Goal: Information Seeking & Learning: Learn about a topic

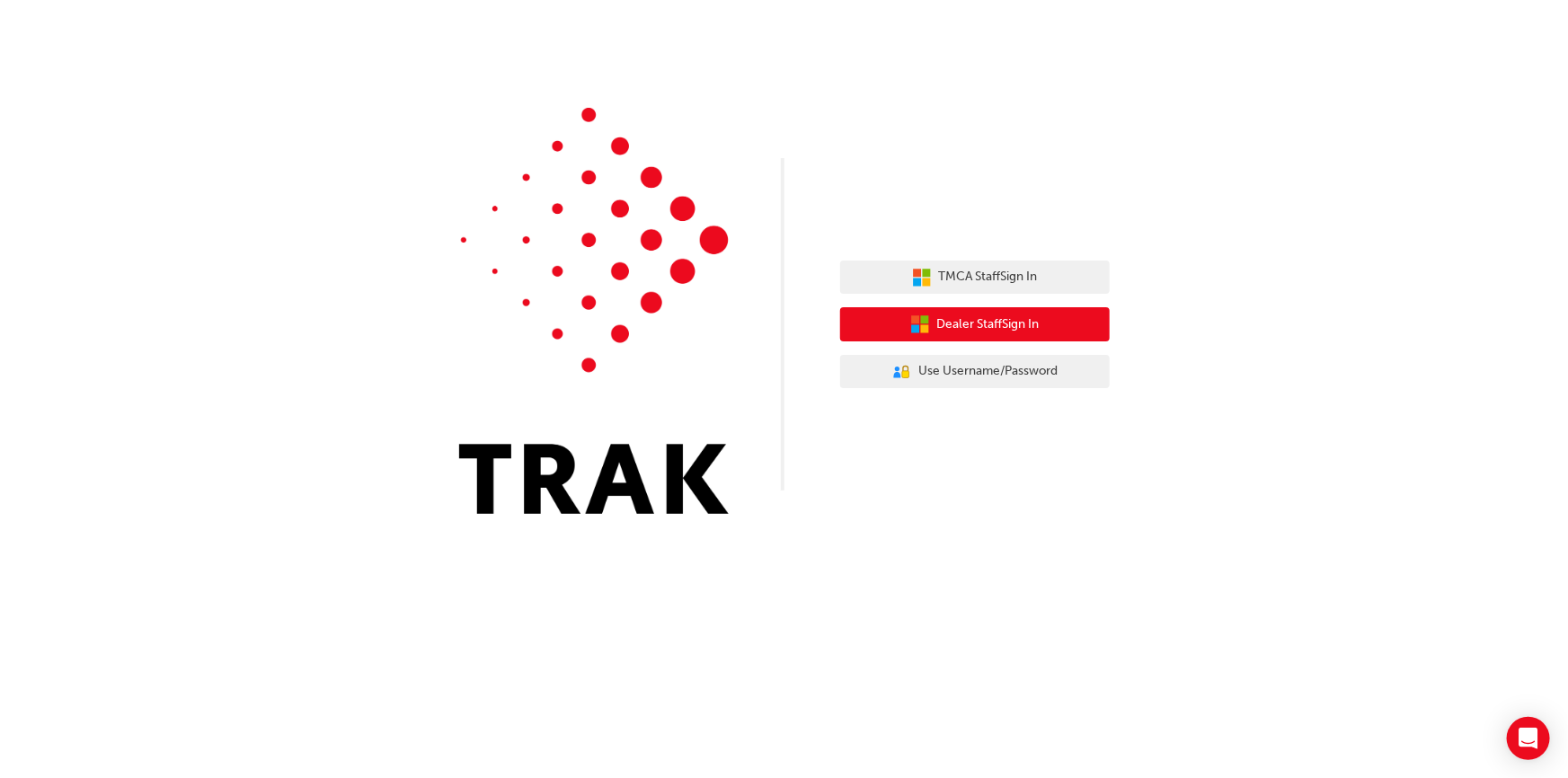
click at [971, 329] on span "Dealer Staff Sign In" at bounding box center [988, 324] width 102 height 20
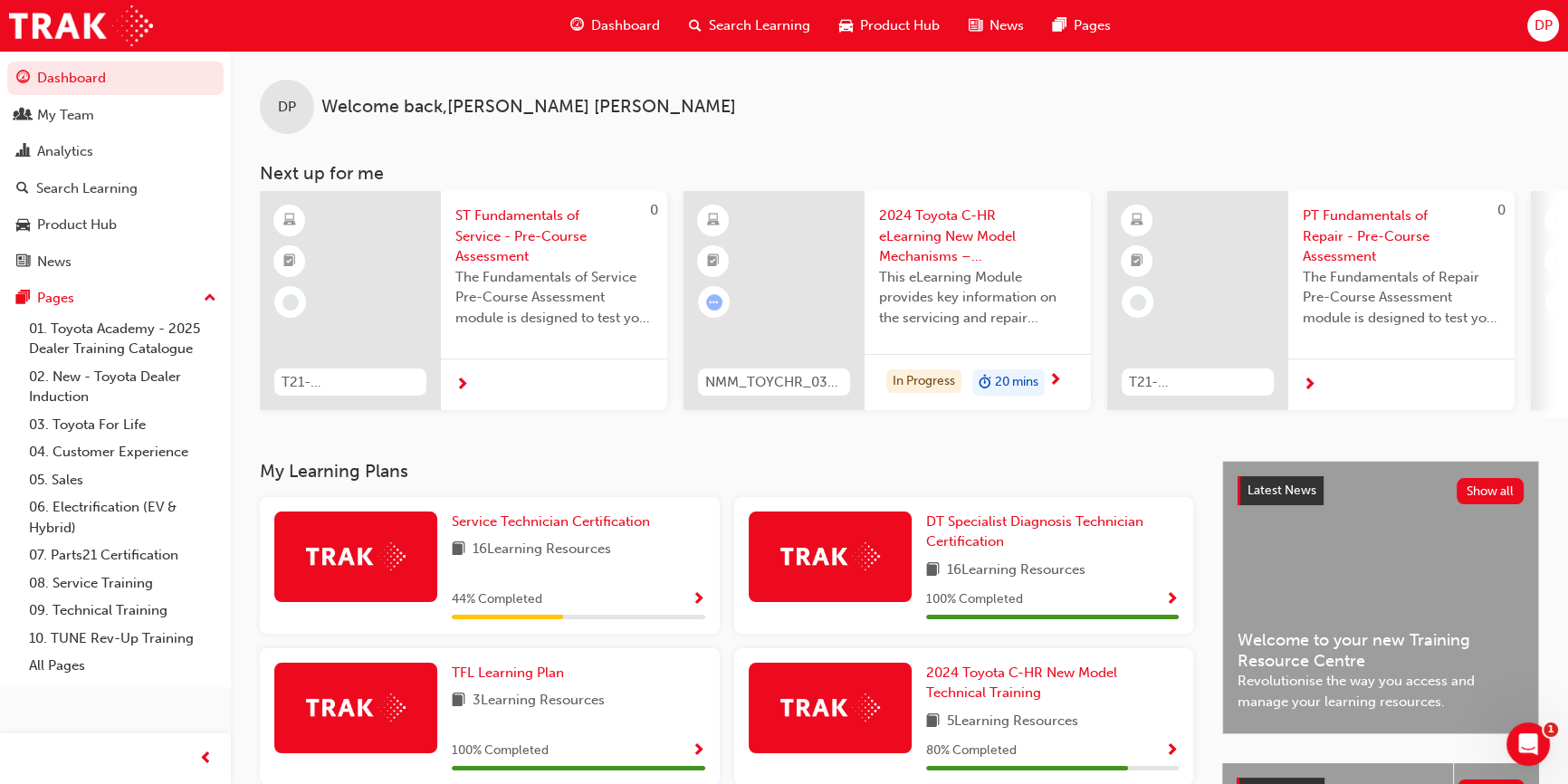
click at [789, 24] on span "Search Learning" at bounding box center [760, 25] width 102 height 21
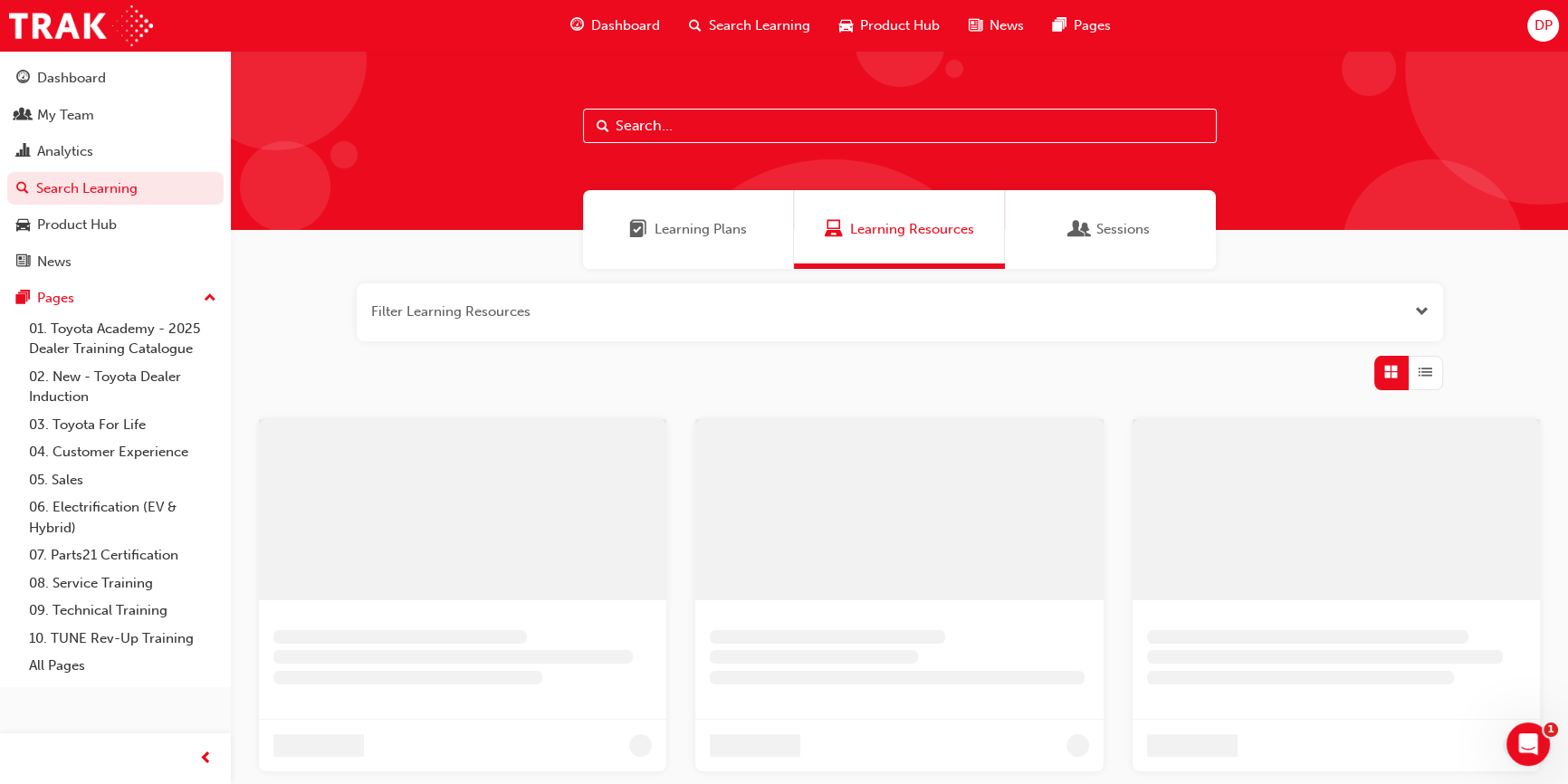
click at [713, 99] on div at bounding box center [899, 140] width 1337 height 179
click at [711, 118] on input "text" at bounding box center [900, 125] width 634 height 34
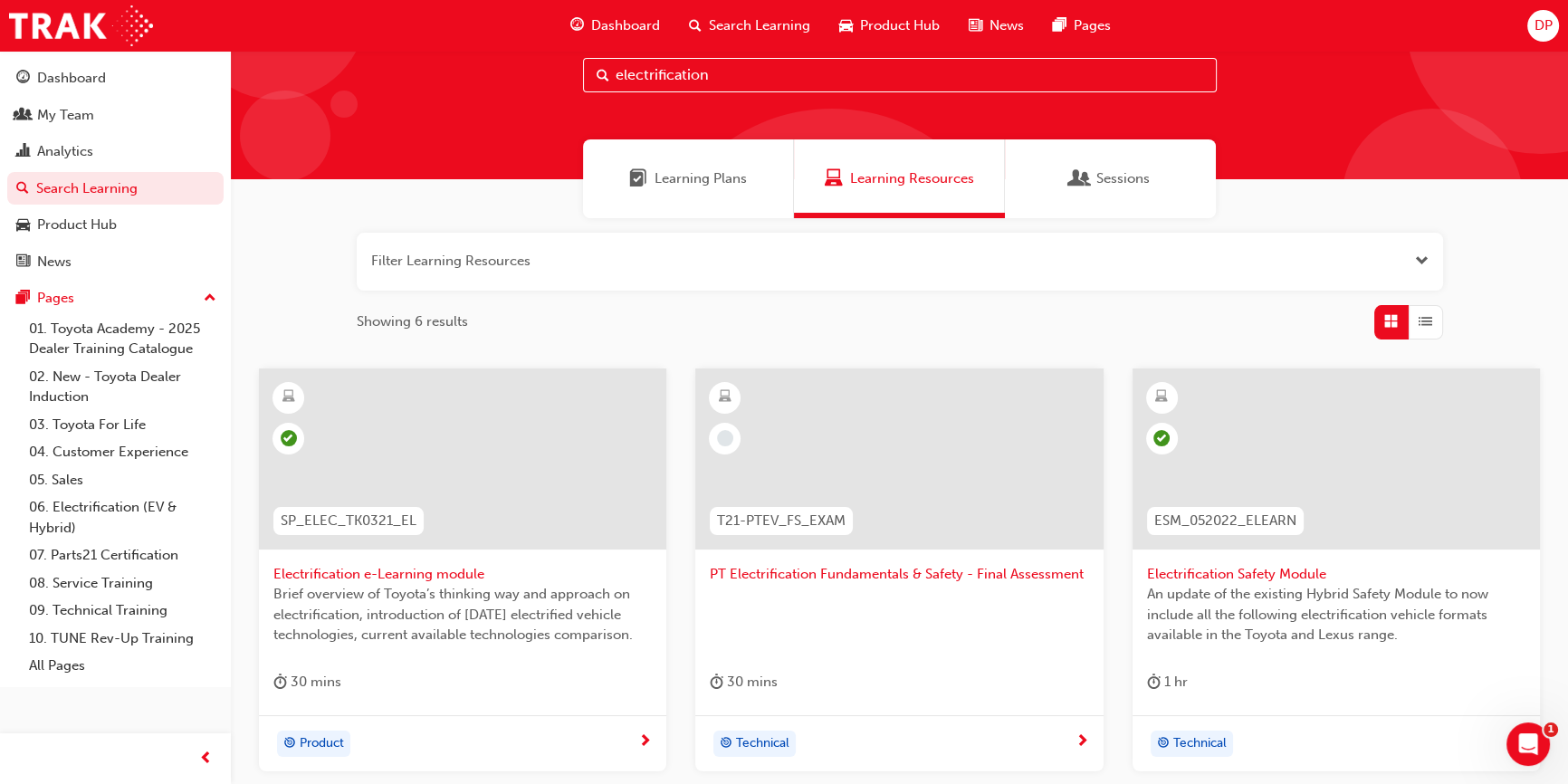
scroll to position [163, 0]
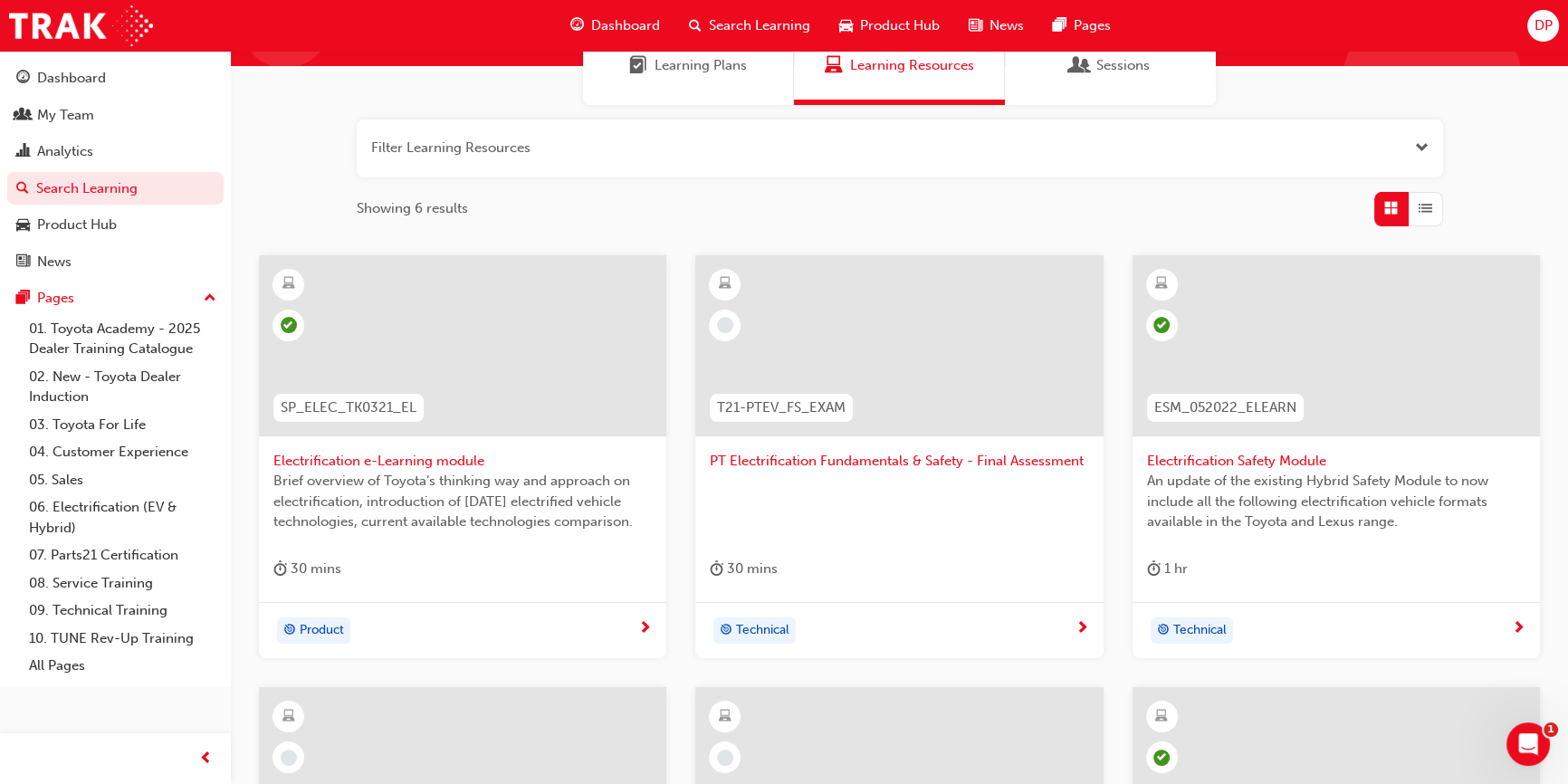
type input "electrification"
click at [423, 461] on span "Electrification e-Learning module" at bounding box center [462, 461] width 379 height 21
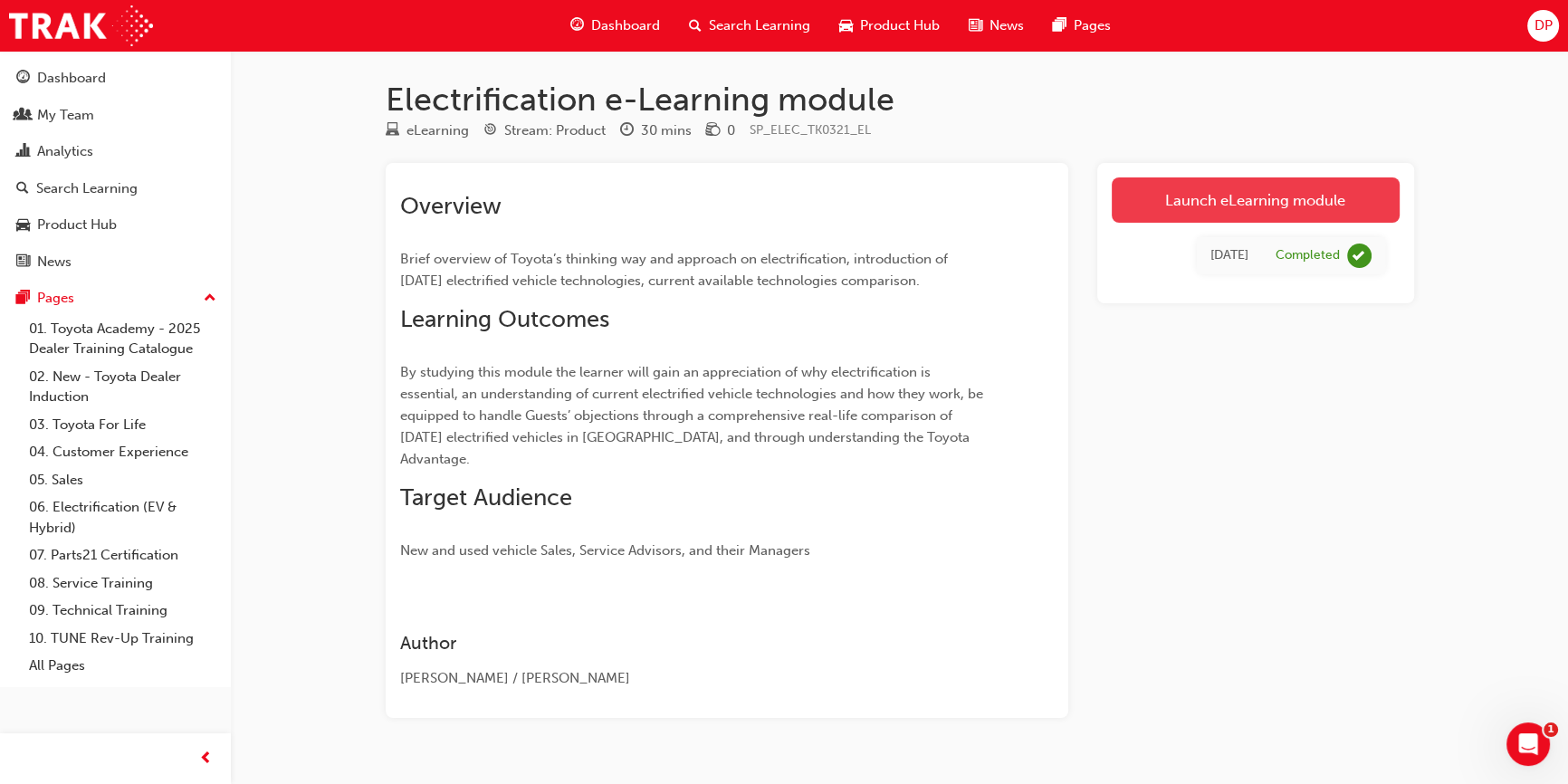
click at [1261, 202] on link "Launch eLearning module" at bounding box center [1256, 200] width 288 height 45
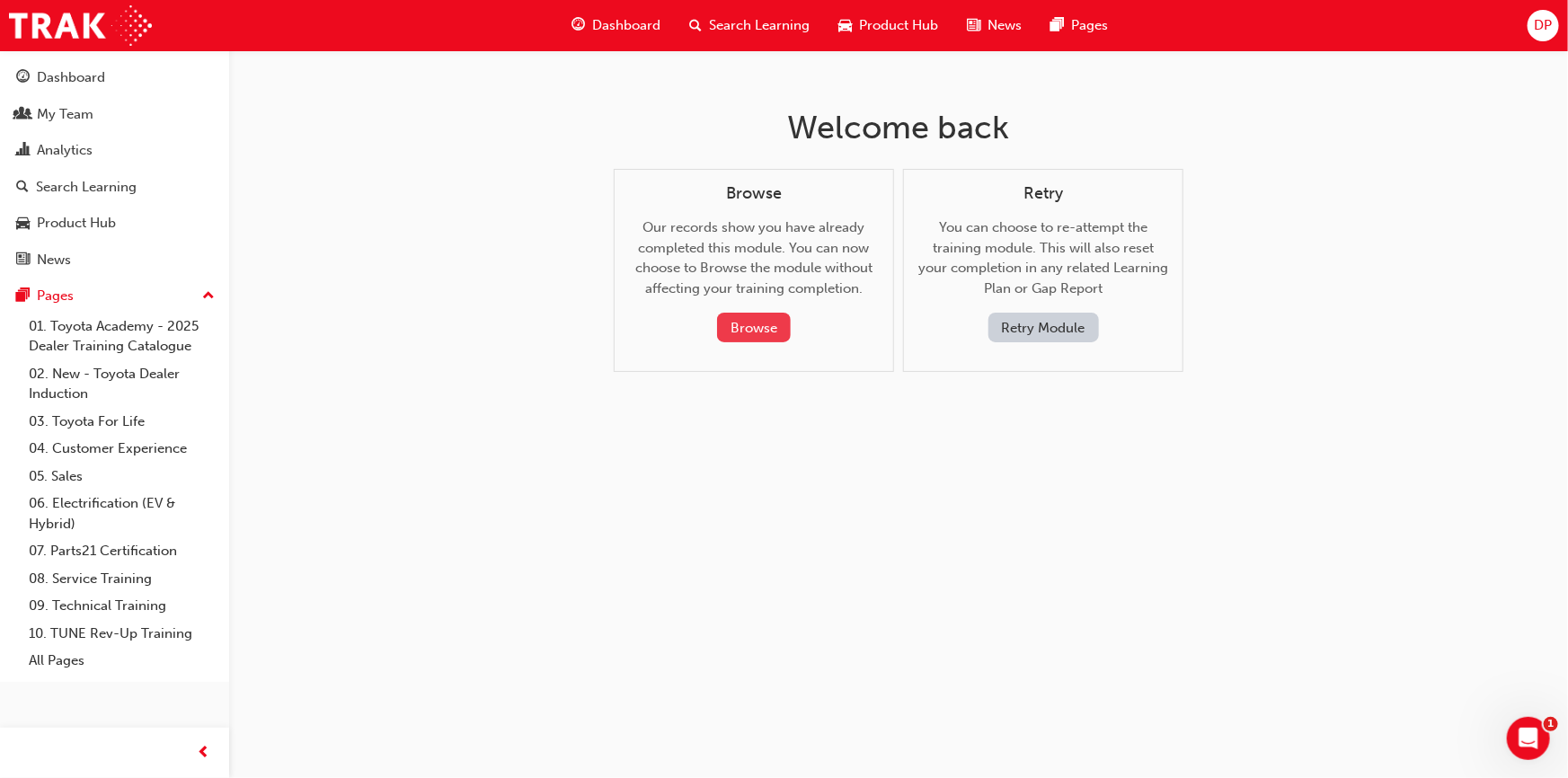
click at [736, 316] on button "Browse" at bounding box center [754, 327] width 74 height 30
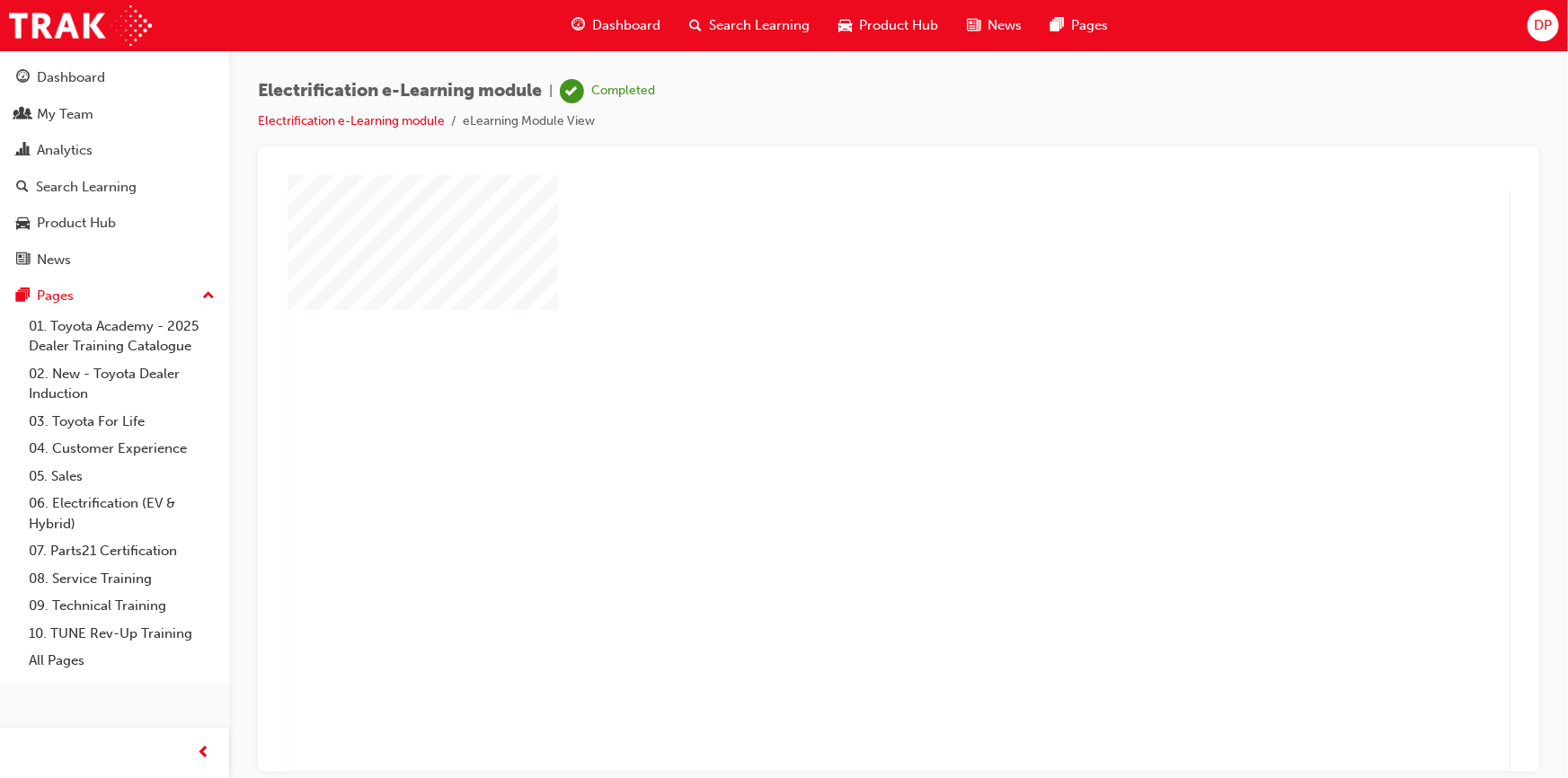
click at [846, 422] on div "play" at bounding box center [846, 422] width 0 height 0
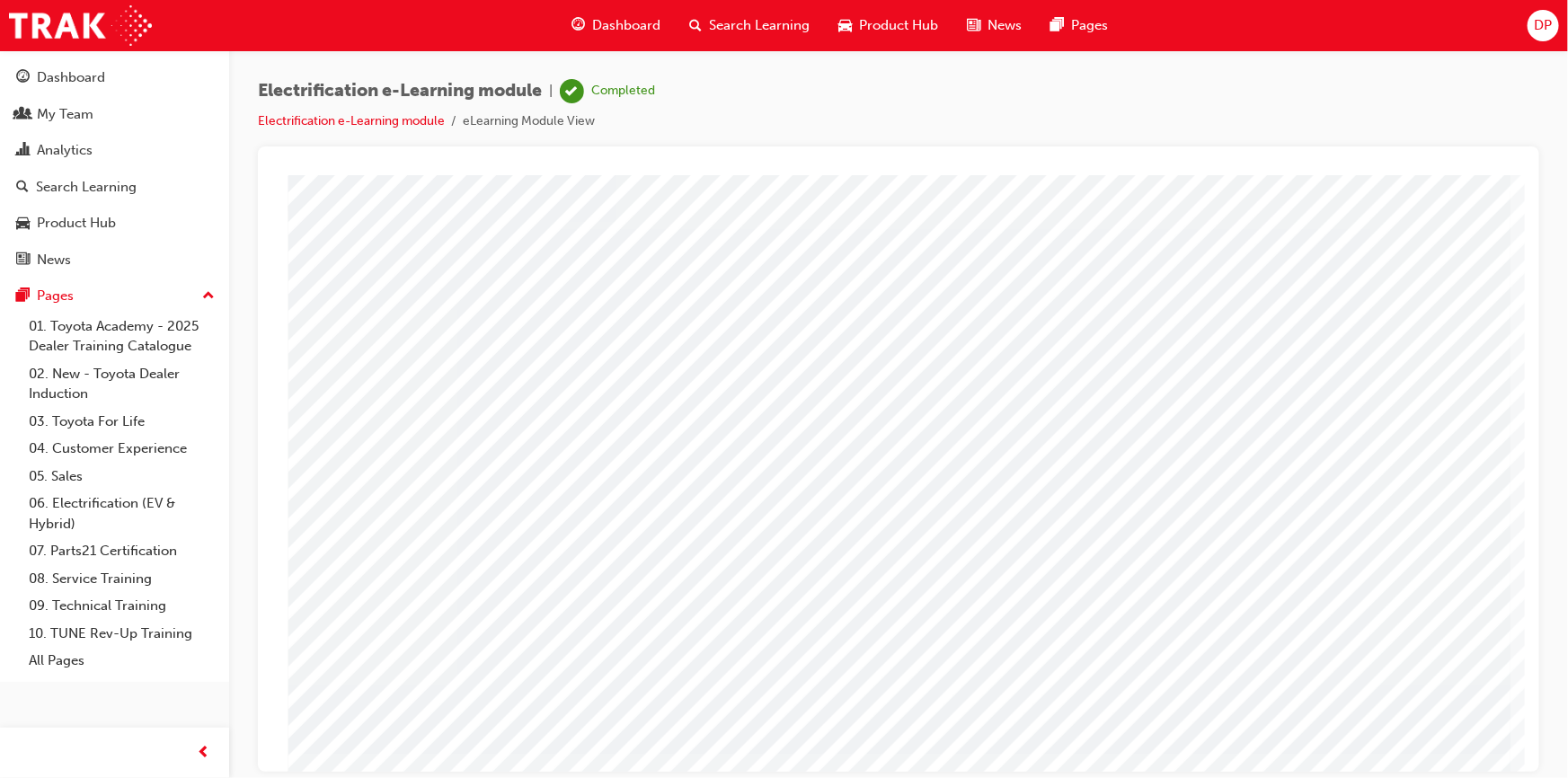
scroll to position [77, 0]
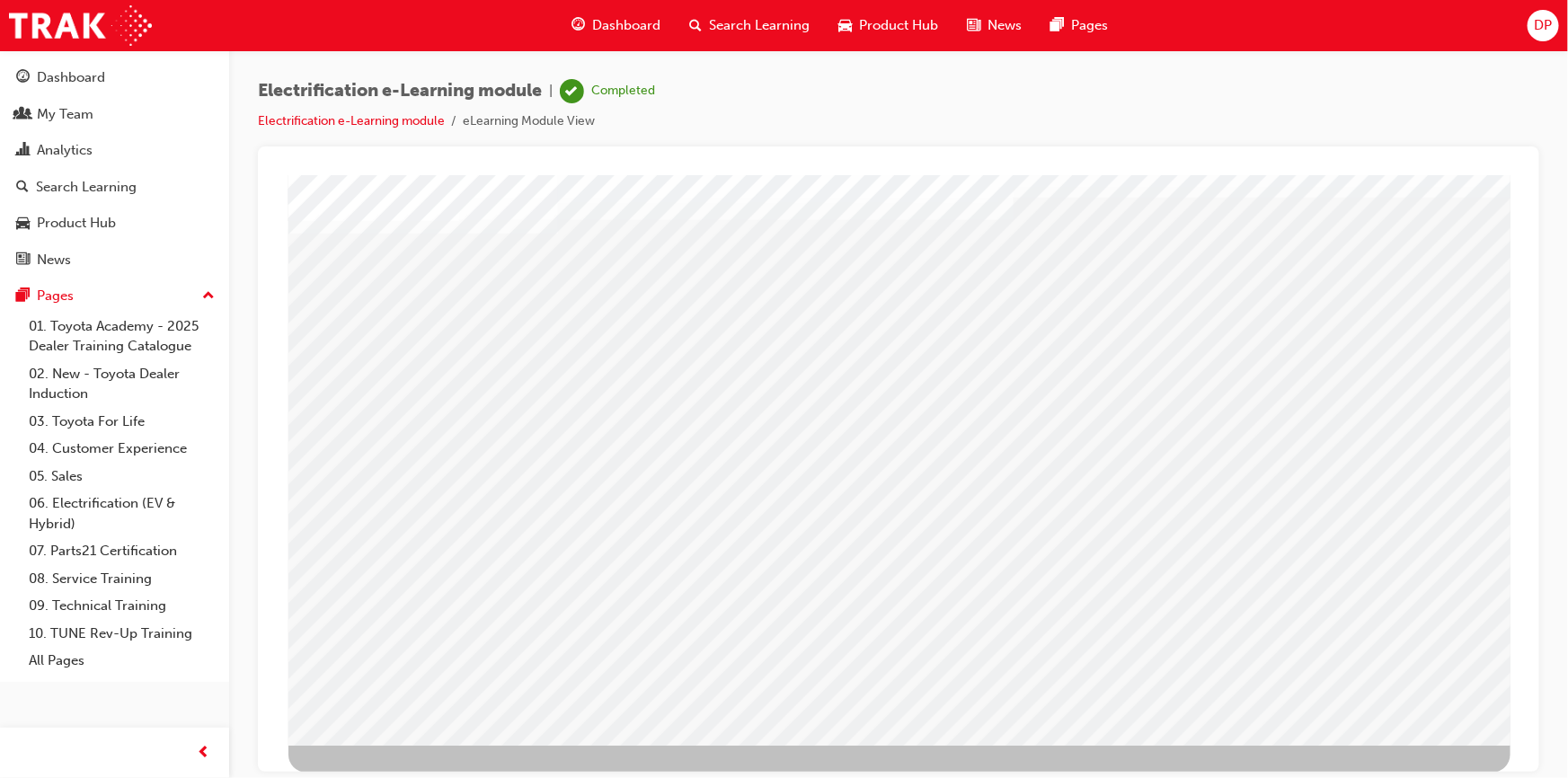
scroll to position [0, 0]
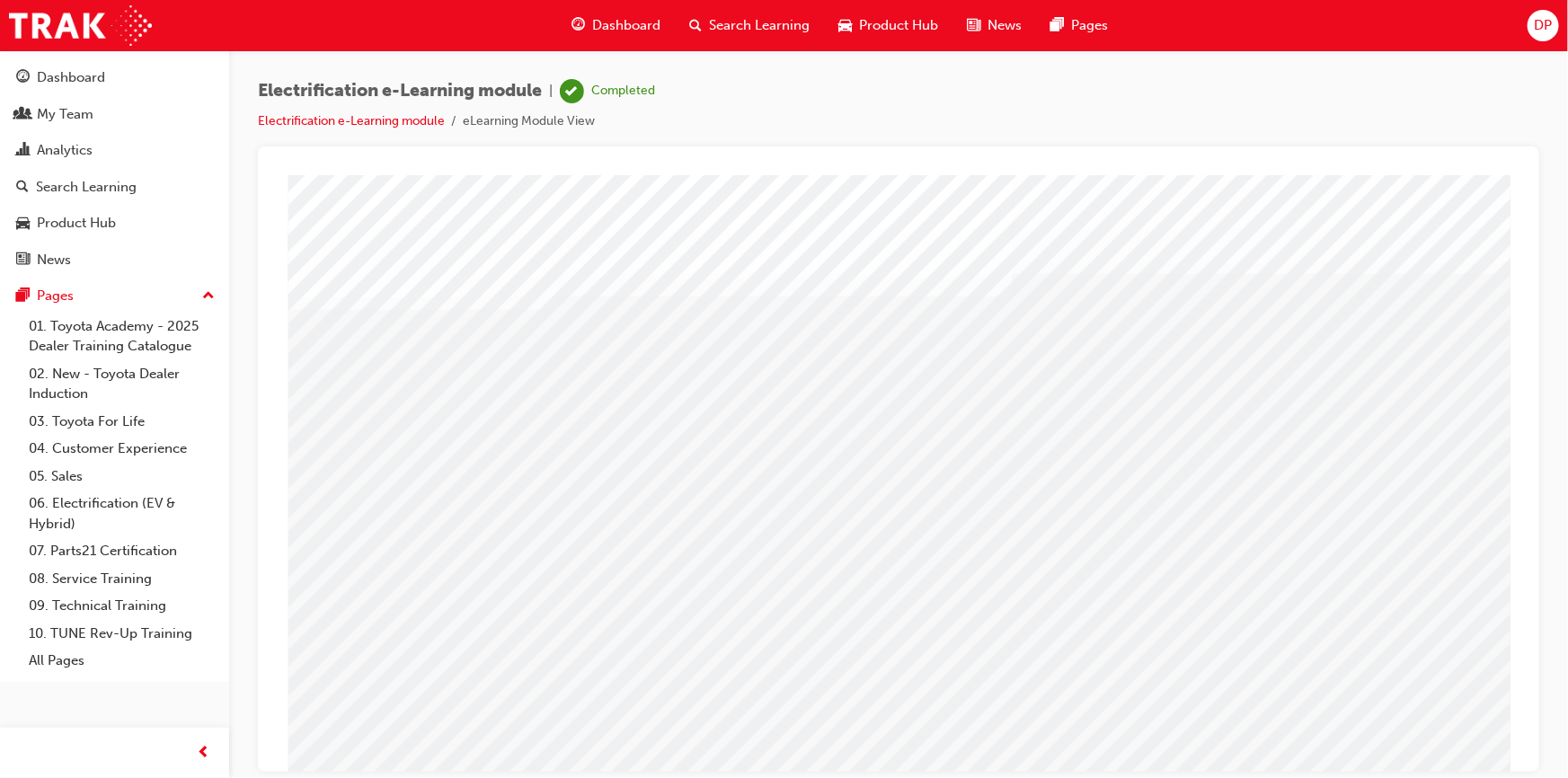
drag, startPoint x: 1100, startPoint y: 642, endPoint x: 713, endPoint y: 626, distance: 387.3
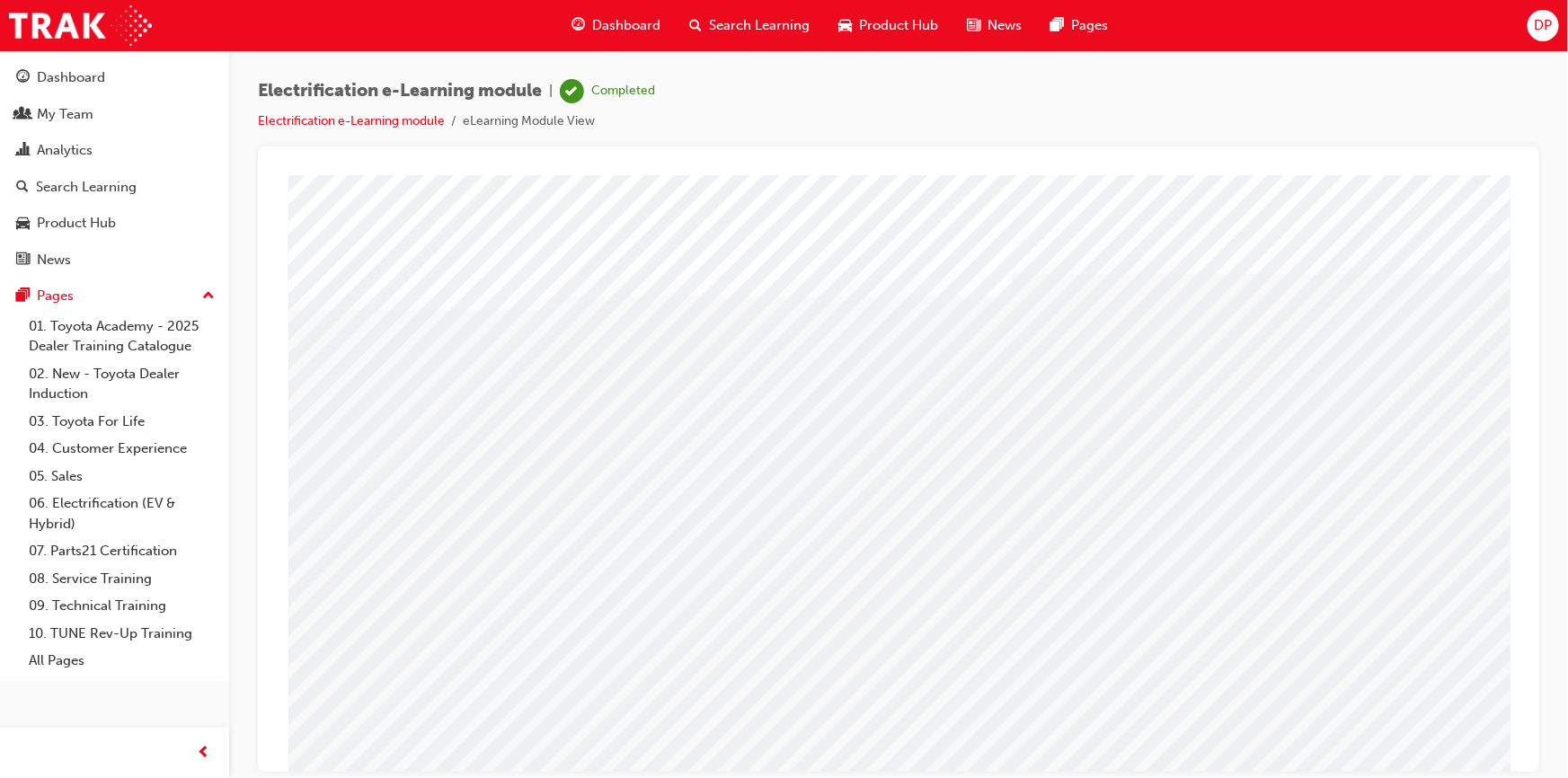
drag, startPoint x: 1069, startPoint y: 634, endPoint x: 845, endPoint y: 626, distance: 224.1
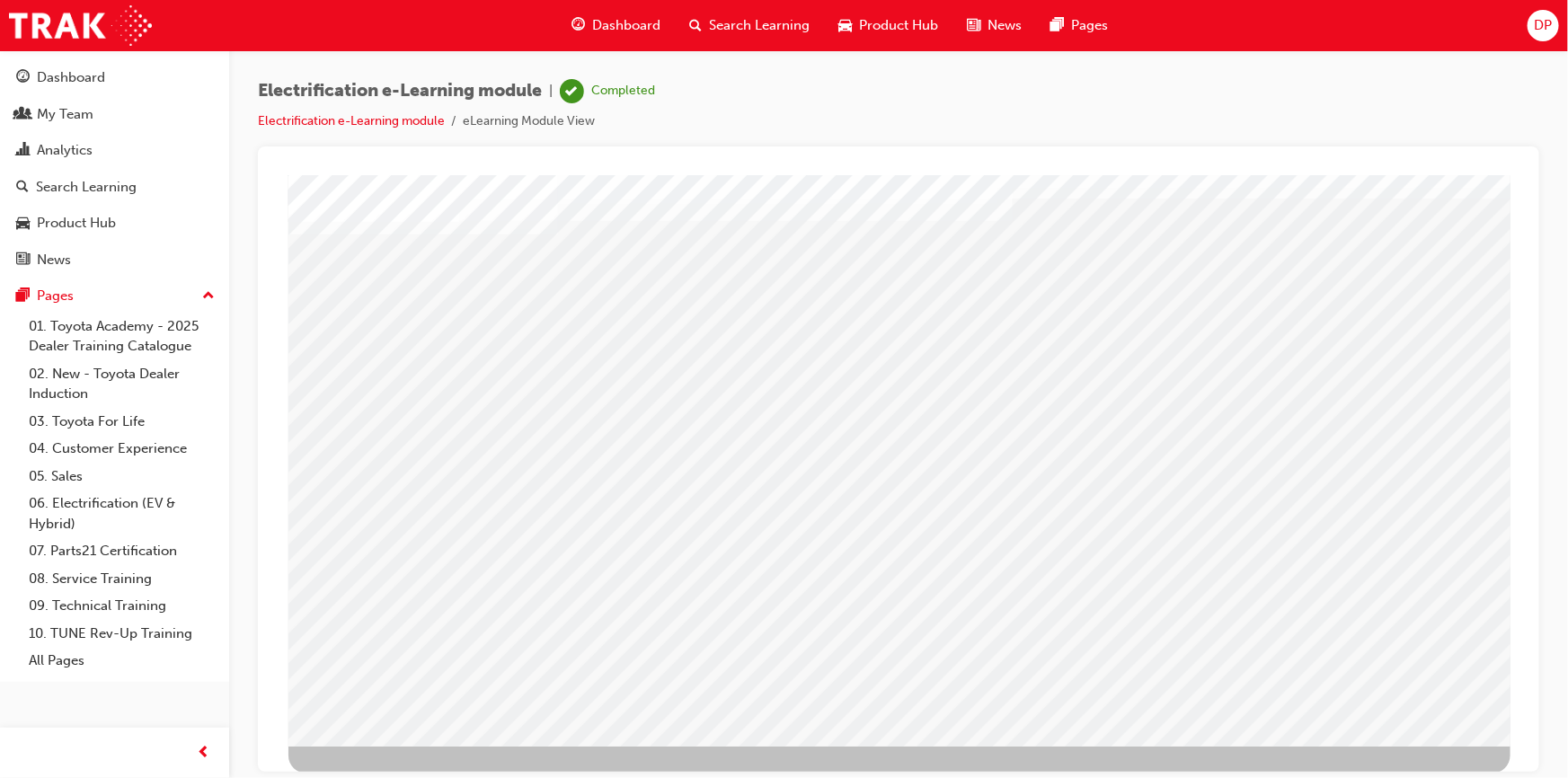
scroll to position [77, 0]
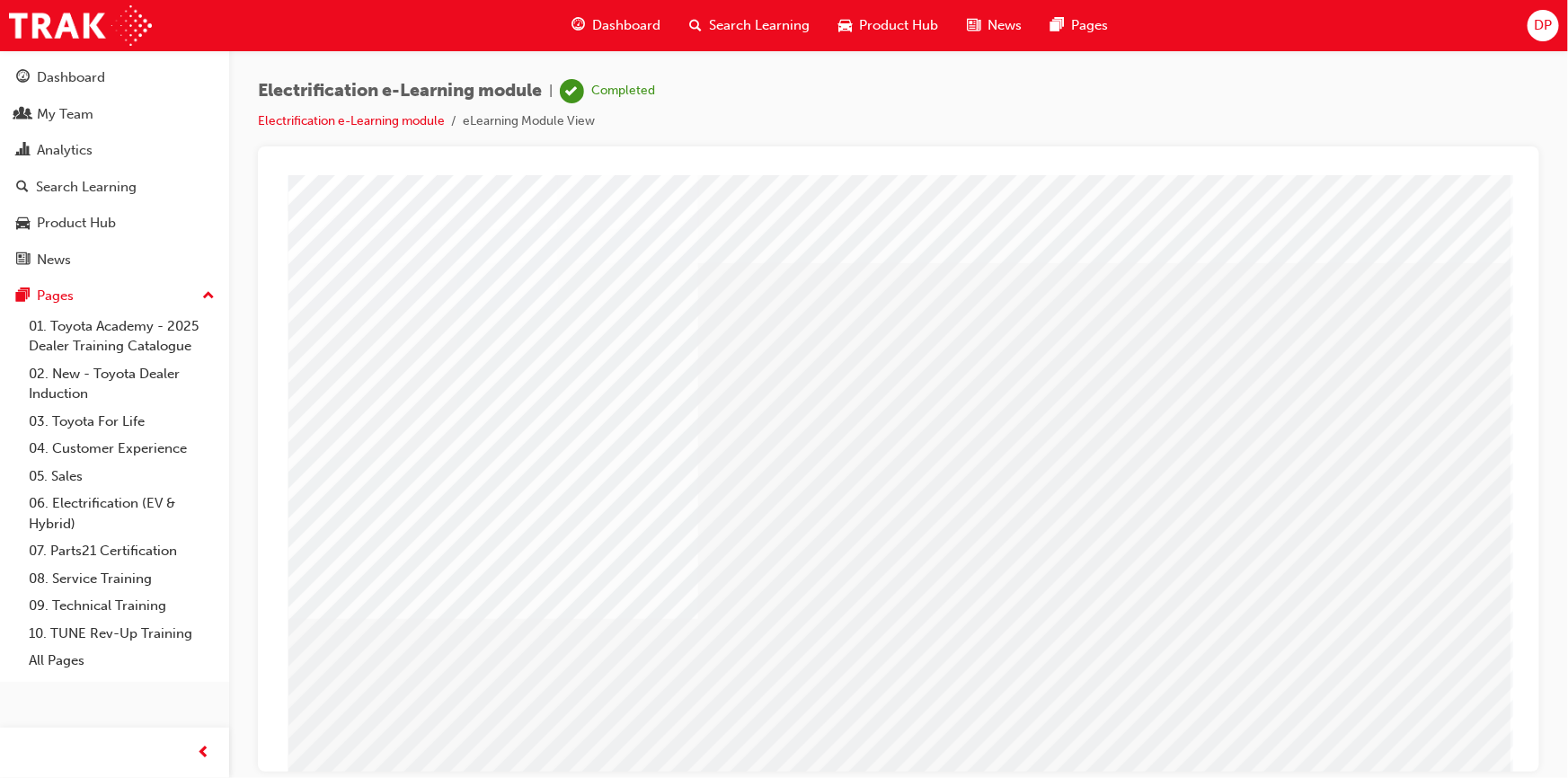
drag, startPoint x: 658, startPoint y: 562, endPoint x: 547, endPoint y: 527, distance: 116.4
drag, startPoint x: 644, startPoint y: 559, endPoint x: 453, endPoint y: 309, distance: 314.6
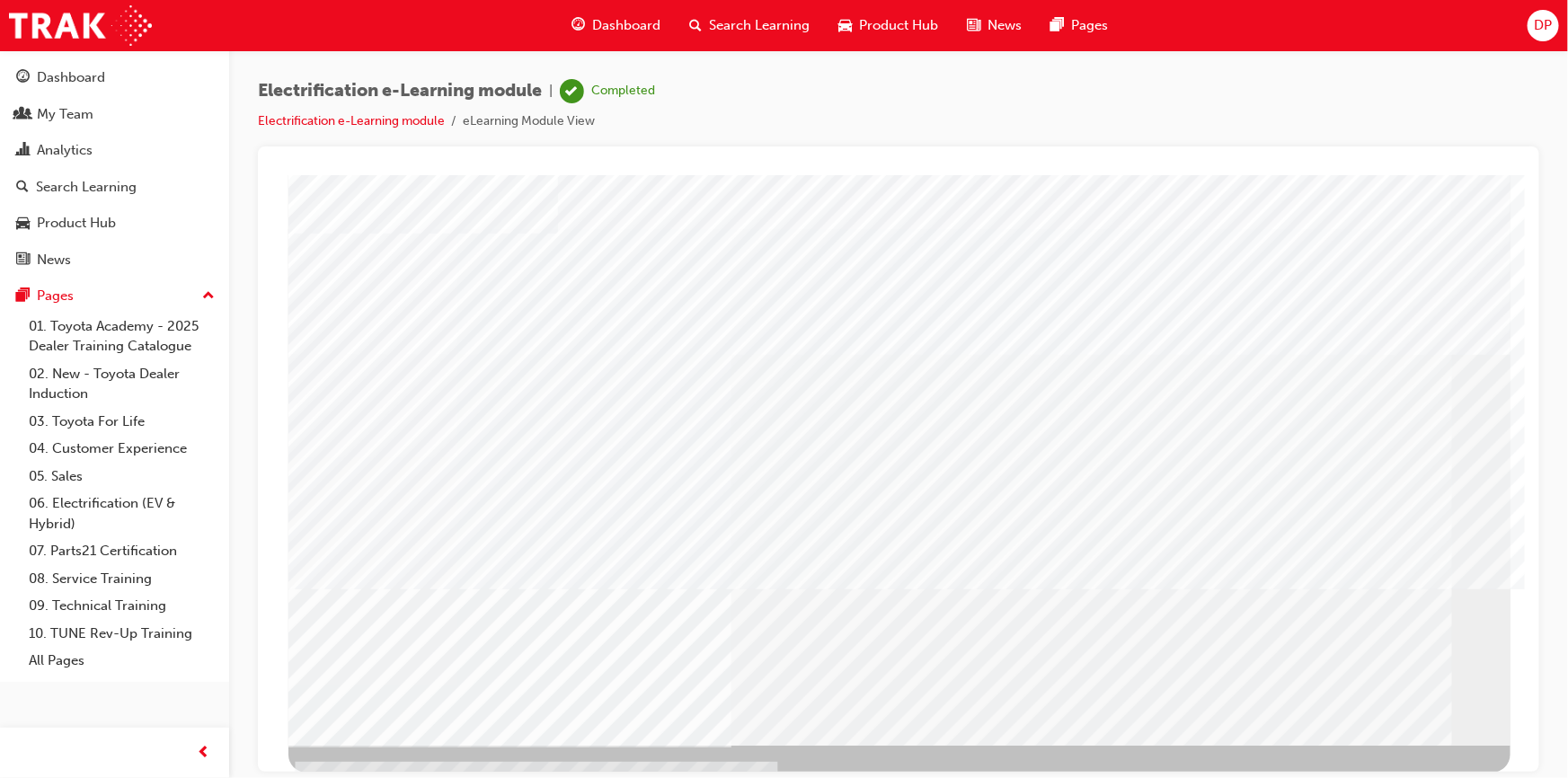
drag, startPoint x: 1222, startPoint y: 631, endPoint x: 1170, endPoint y: 401, distance: 235.8
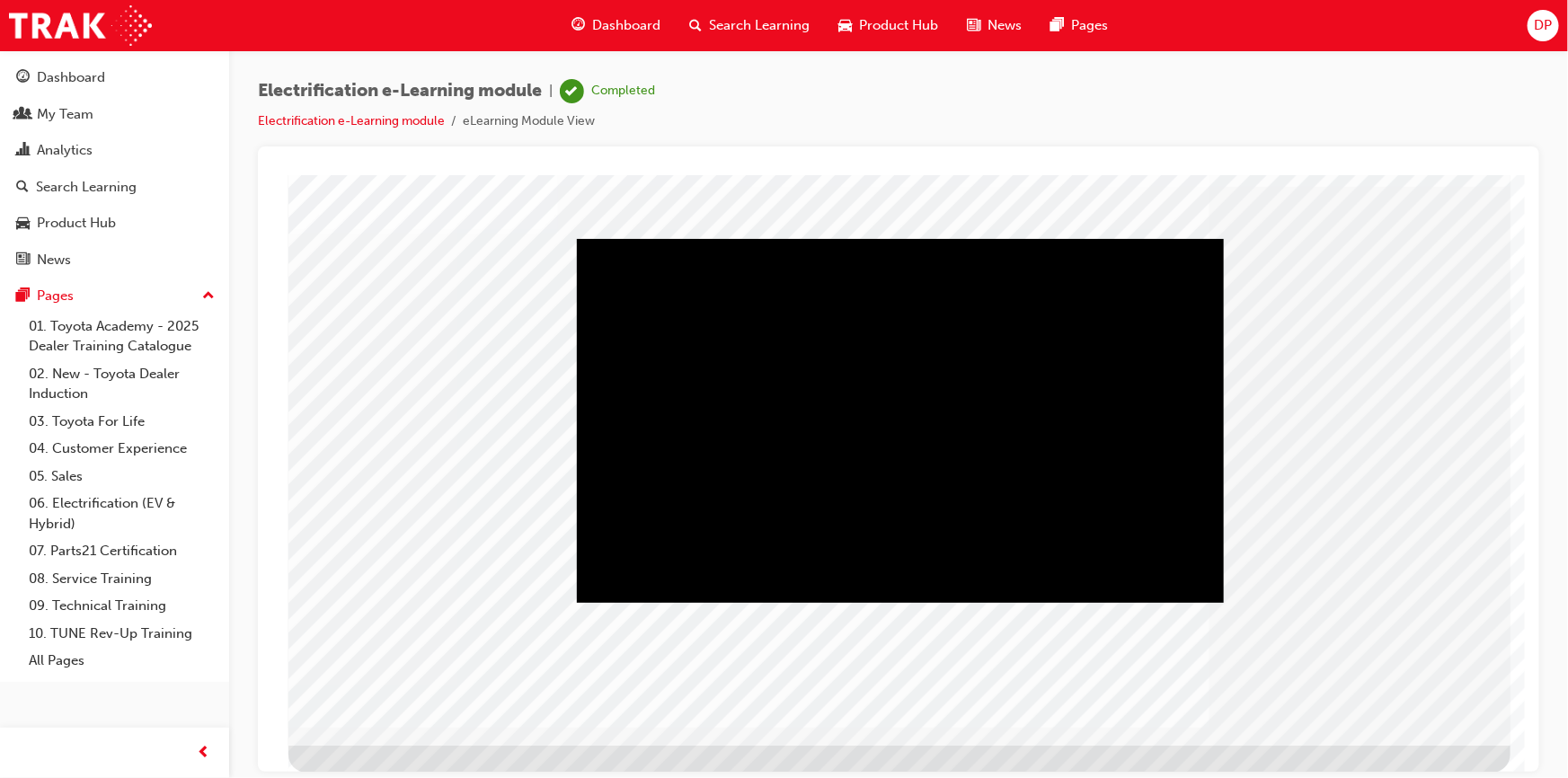
scroll to position [0, 0]
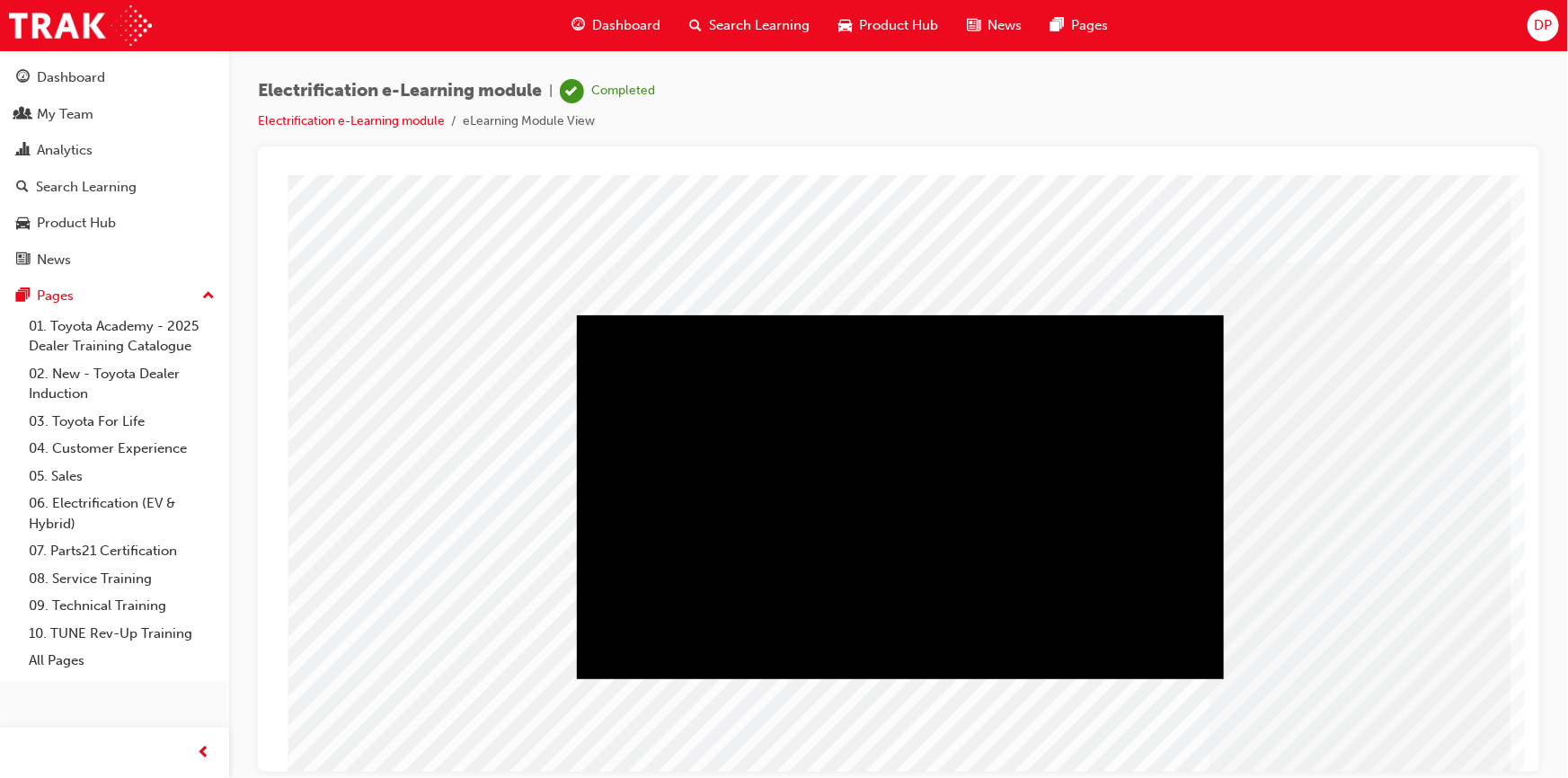
click at [904, 315] on div "Play" at bounding box center [900, 315] width 647 height 0
